Goal: Task Accomplishment & Management: Use online tool/utility

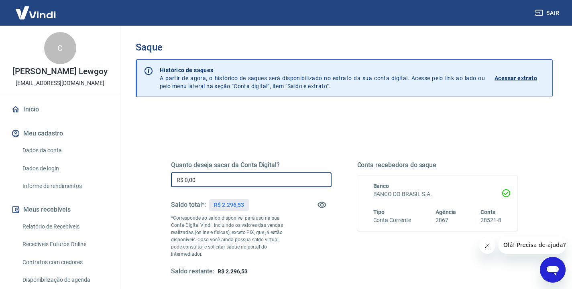
drag, startPoint x: 229, startPoint y: 178, endPoint x: 162, endPoint y: 175, distance: 67.8
click at [162, 175] on div "Quanto deseja sacar da Conta Digital? R$ 0,00 ​ Saldo total*: R$ 2.296,53 *Corr…" at bounding box center [343, 223] width 365 height 194
type input "R$ 2.296,53"
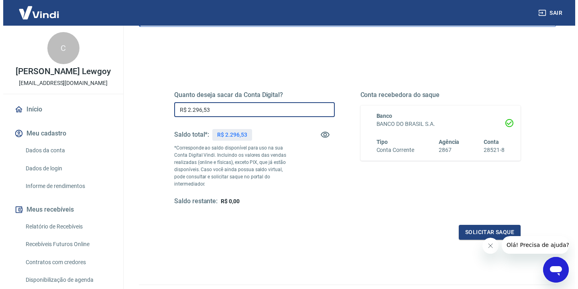
scroll to position [79, 0]
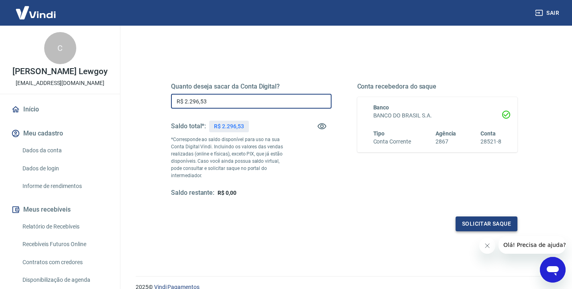
click at [490, 217] on button "Solicitar saque" at bounding box center [486, 224] width 62 height 15
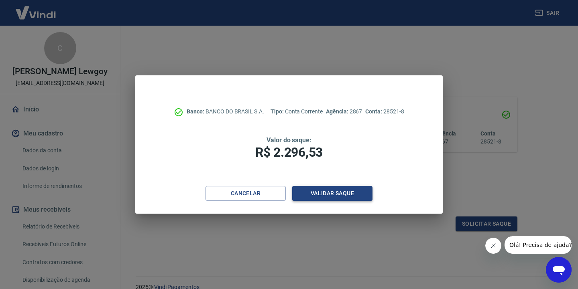
click at [343, 197] on button "Validar saque" at bounding box center [332, 193] width 80 height 15
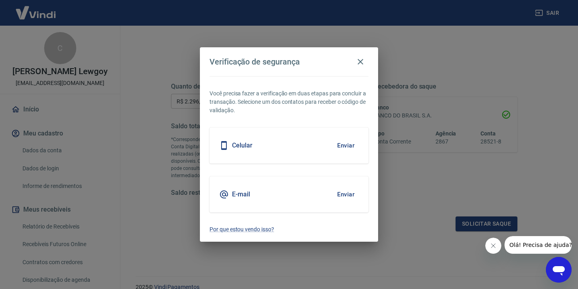
click at [345, 192] on button "Enviar" at bounding box center [346, 194] width 26 height 17
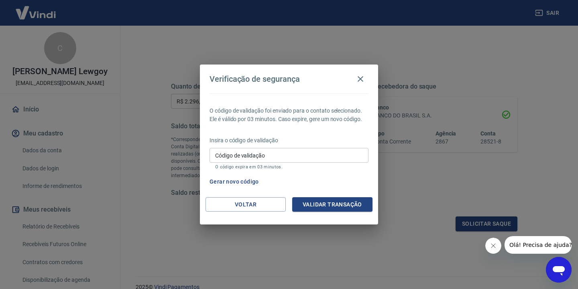
click at [293, 156] on input "Código de validação" at bounding box center [288, 155] width 159 height 15
type input "915088"
click at [351, 207] on button "Validar transação" at bounding box center [332, 204] width 80 height 15
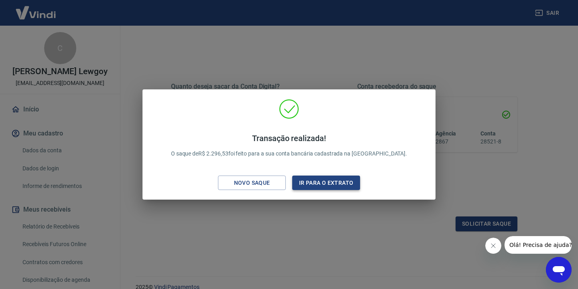
click at [342, 183] on button "Ir para o extrato" at bounding box center [326, 183] width 68 height 15
